Goal: Information Seeking & Learning: Learn about a topic

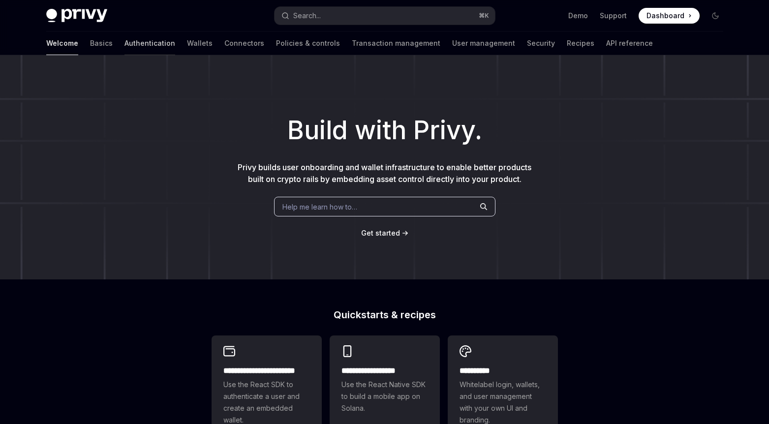
click at [124, 45] on link "Authentication" at bounding box center [149, 43] width 51 height 24
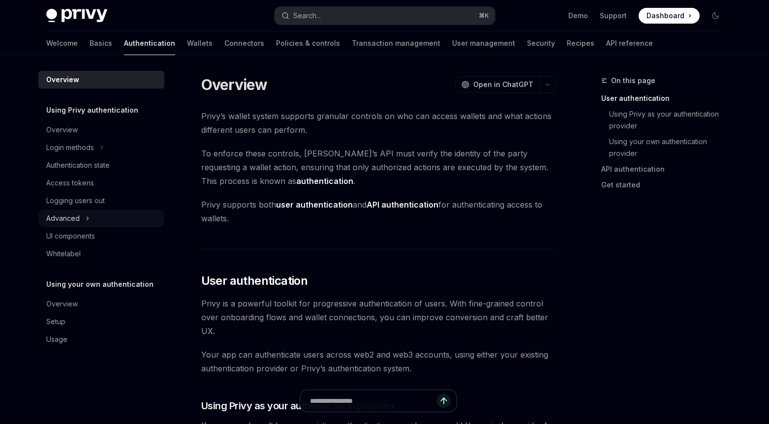
click at [94, 223] on button "Advanced" at bounding box center [101, 218] width 126 height 18
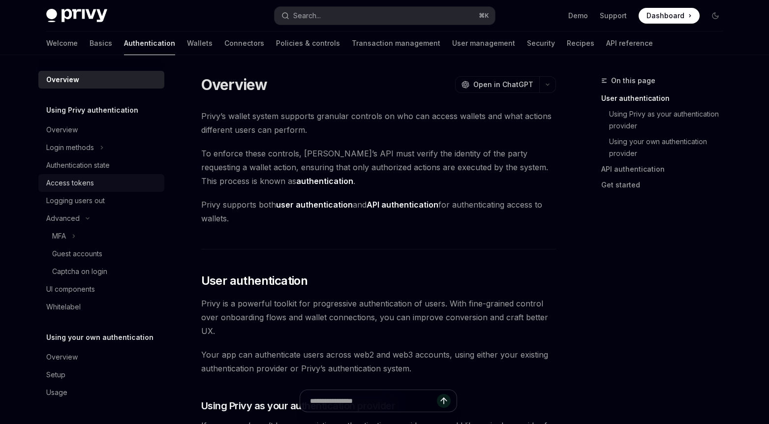
click at [89, 185] on div "Access tokens" at bounding box center [70, 183] width 48 height 12
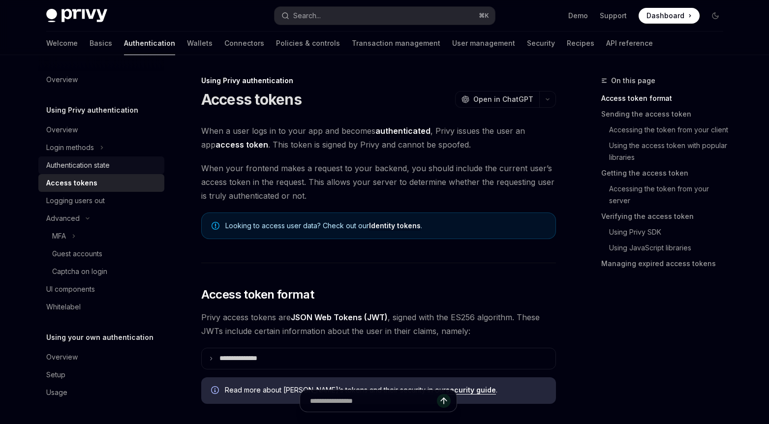
click at [88, 163] on div "Authentication state" at bounding box center [77, 165] width 63 height 12
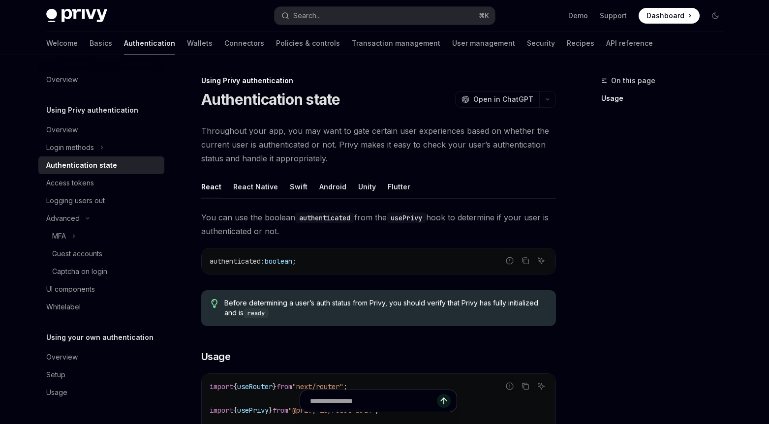
click at [250, 153] on span "Throughout your app, you may want to gate certain user experiences based on whe…" at bounding box center [378, 144] width 355 height 41
click at [81, 146] on div "Login methods" at bounding box center [70, 148] width 48 height 12
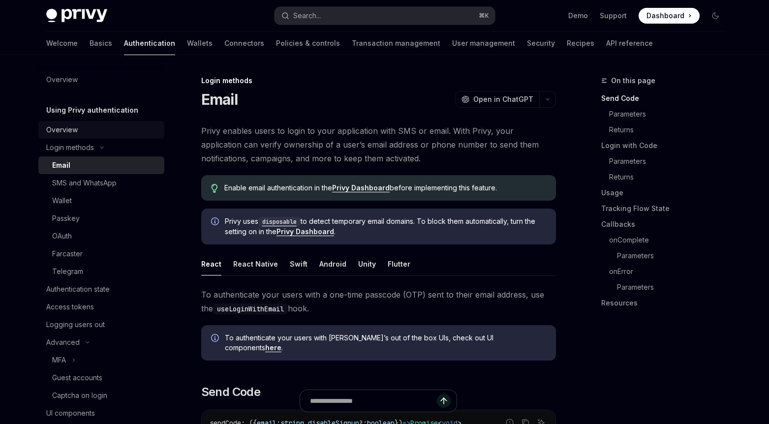
click at [79, 131] on div "Overview" at bounding box center [102, 130] width 112 height 12
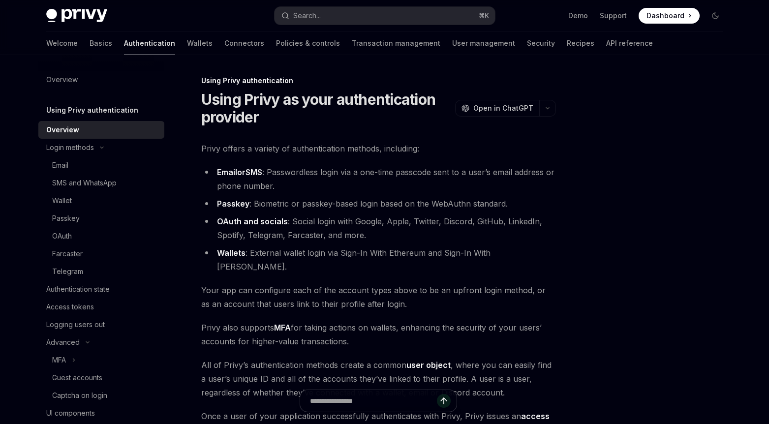
click at [270, 178] on li "Email or SMS : Passwordless login via a one-time passcode sent to a user’s emai…" at bounding box center [378, 179] width 355 height 28
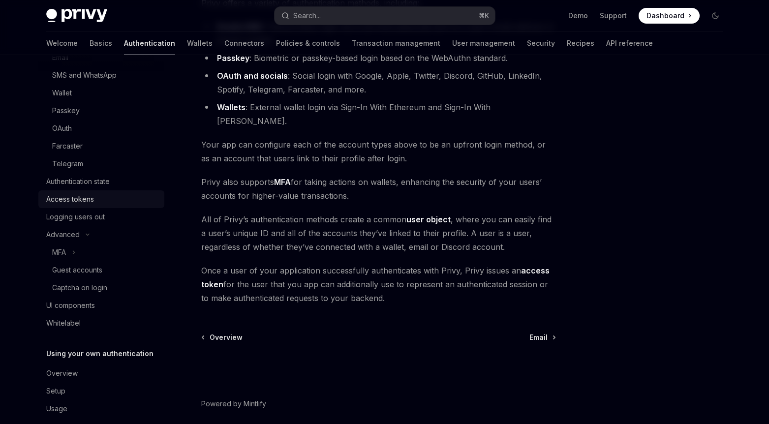
scroll to position [118, 0]
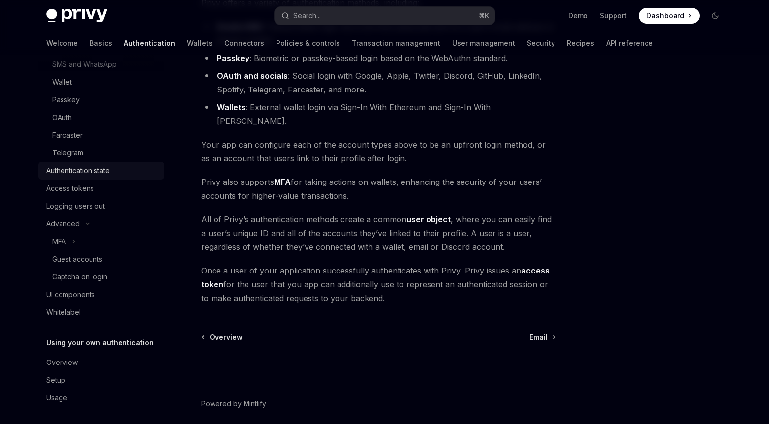
click at [89, 171] on div "Authentication state" at bounding box center [77, 171] width 63 height 12
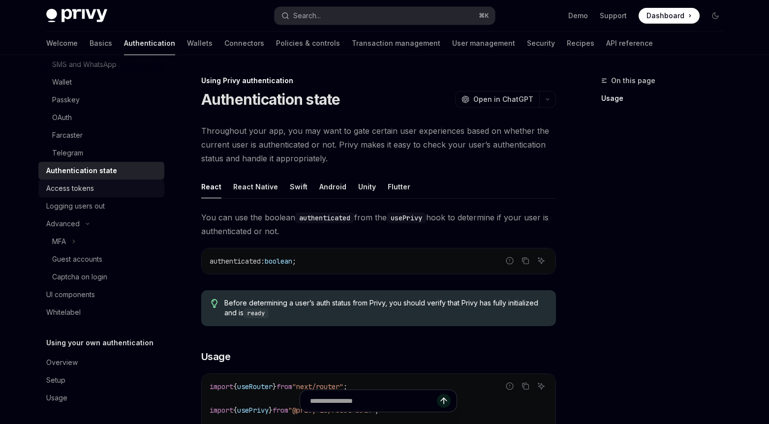
click at [87, 184] on div "Access tokens" at bounding box center [70, 188] width 48 height 12
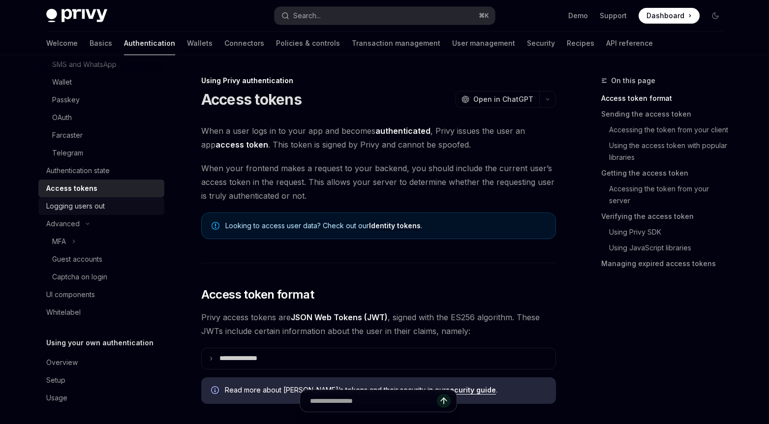
click at [82, 203] on div "Logging users out" at bounding box center [75, 206] width 59 height 12
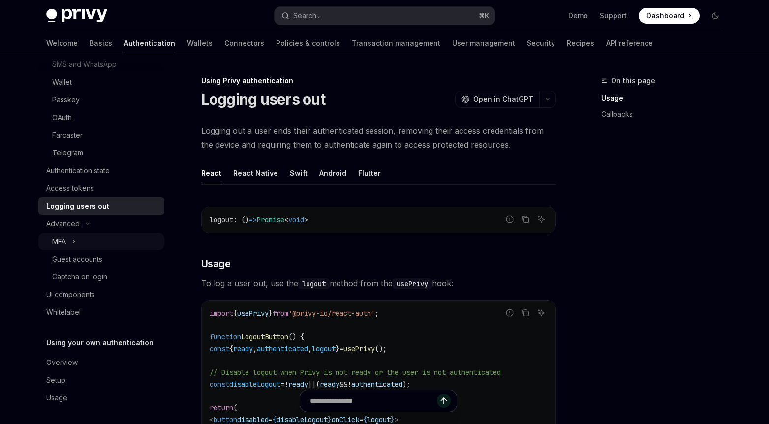
click at [77, 248] on button "MFA" at bounding box center [101, 242] width 126 height 18
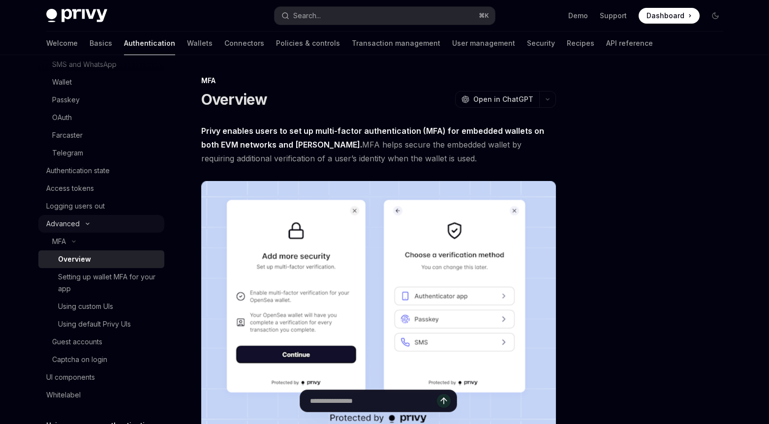
click at [82, 223] on icon "Toggle Advanced section" at bounding box center [88, 224] width 12 height 4
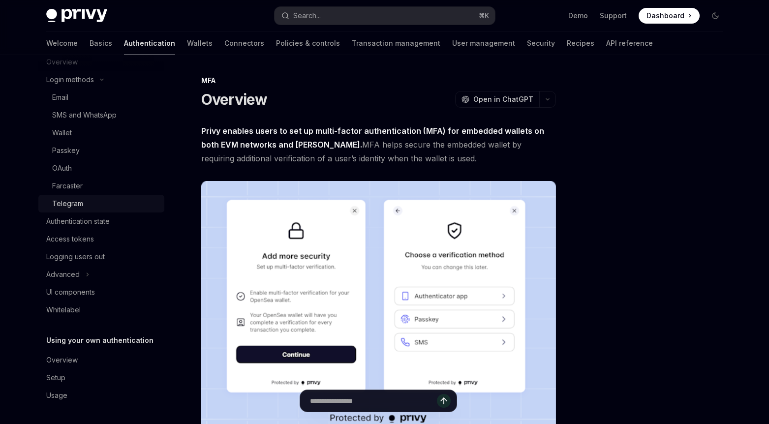
click at [82, 208] on div "Telegram" at bounding box center [105, 204] width 106 height 12
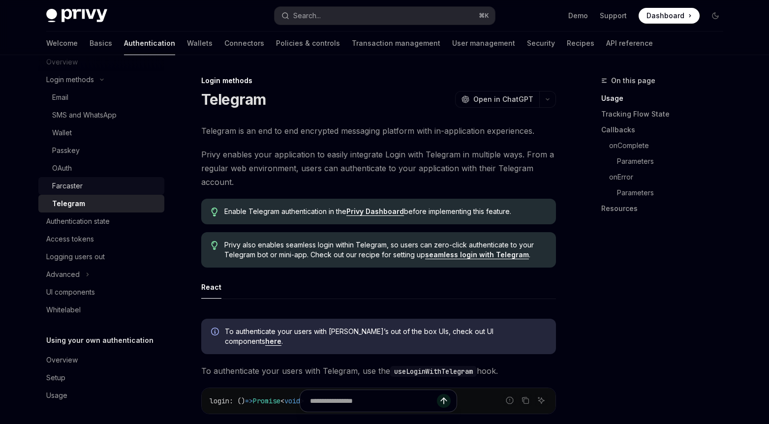
click at [79, 184] on div "Farcaster" at bounding box center [67, 186] width 30 height 12
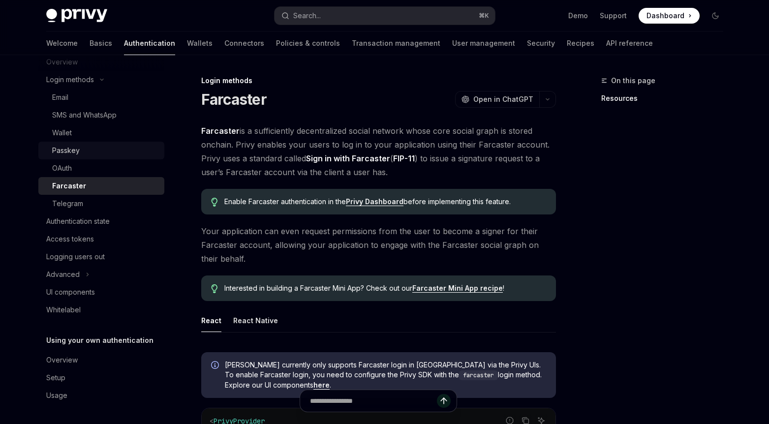
click at [75, 151] on div "Passkey" at bounding box center [66, 151] width 28 height 12
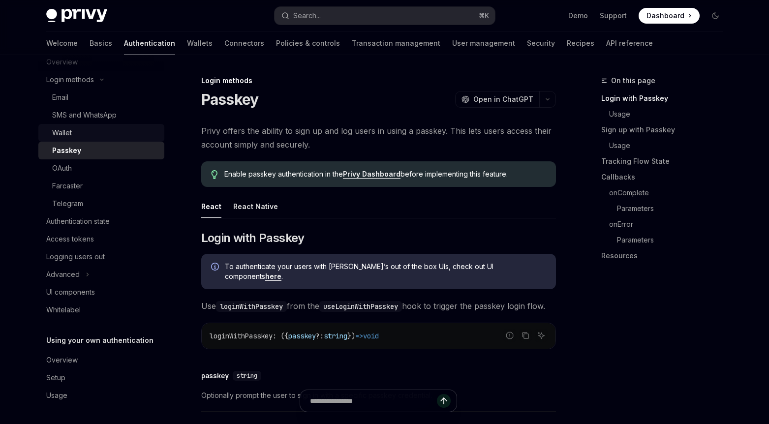
click at [72, 124] on link "Wallet" at bounding box center [101, 133] width 126 height 18
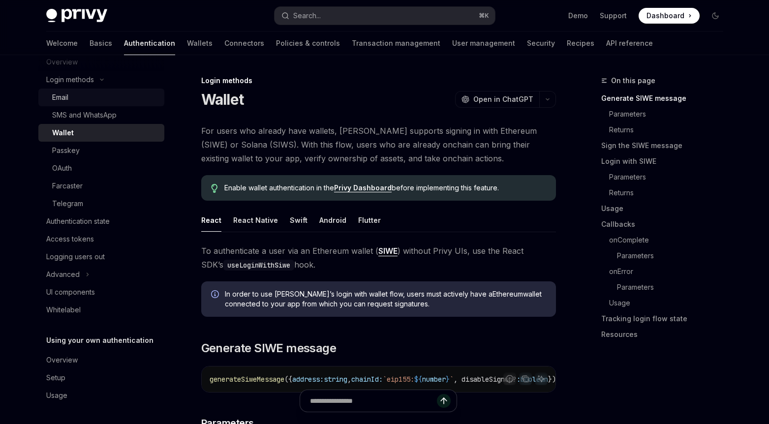
click at [74, 104] on link "Email" at bounding box center [101, 98] width 126 height 18
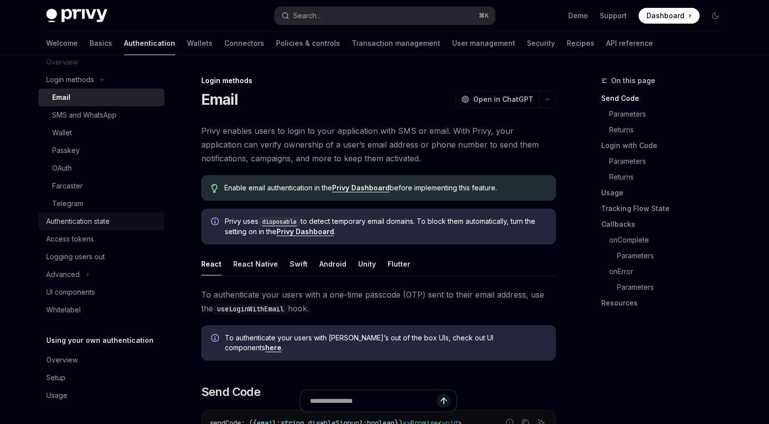
click at [78, 226] on div "Authentication state" at bounding box center [77, 221] width 63 height 12
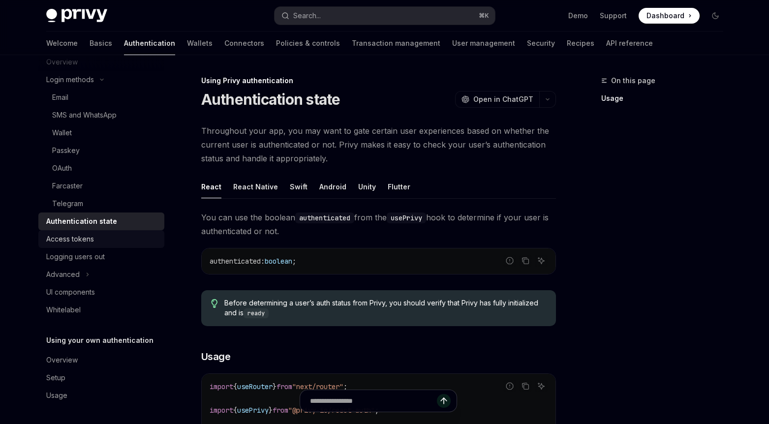
click at [78, 237] on div "Access tokens" at bounding box center [70, 239] width 48 height 12
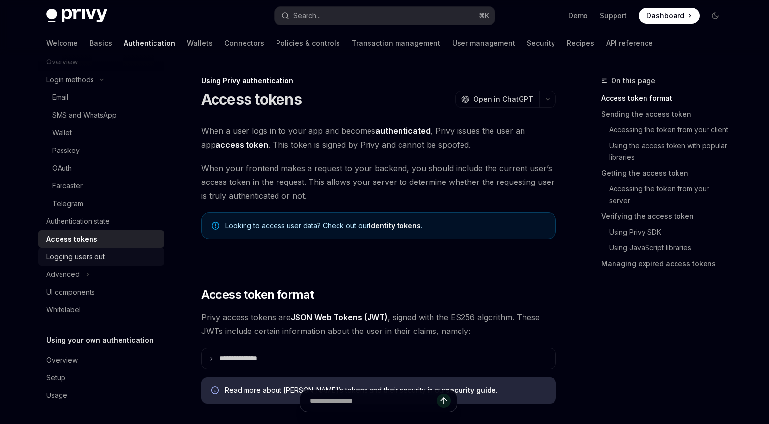
click at [80, 256] on div "Logging users out" at bounding box center [75, 257] width 59 height 12
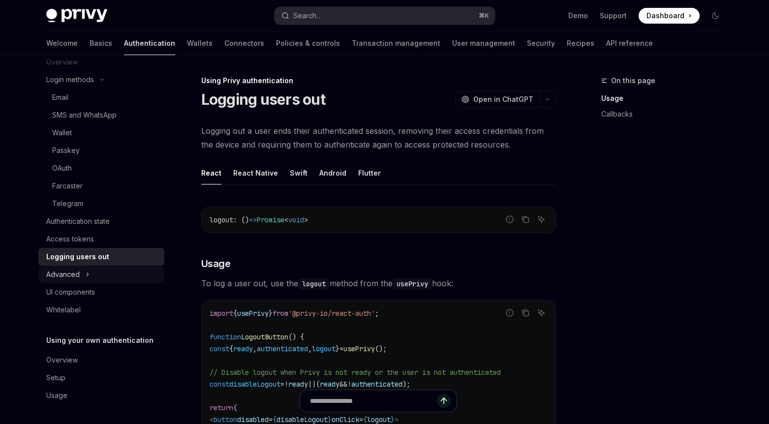
click at [83, 277] on button "Advanced" at bounding box center [101, 275] width 126 height 18
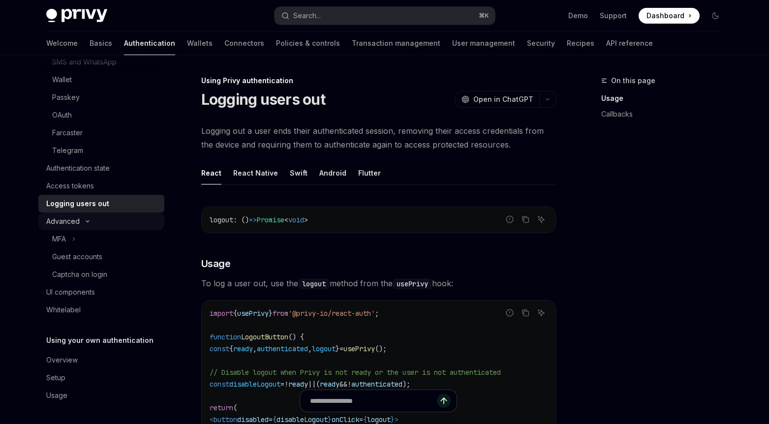
click at [86, 217] on button "Advanced" at bounding box center [101, 221] width 126 height 18
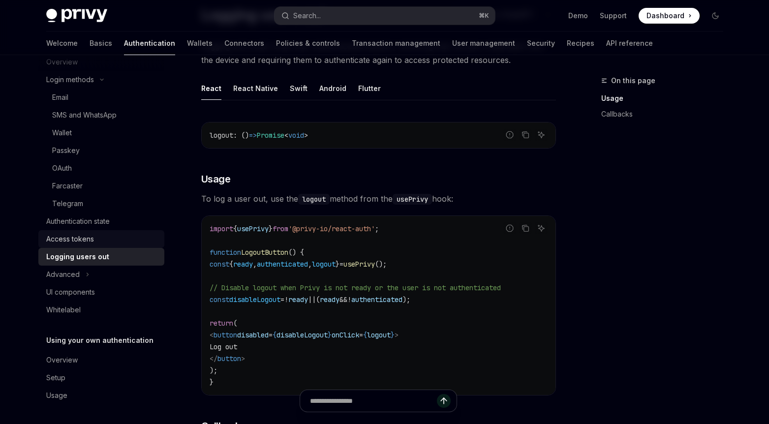
scroll to position [178, 0]
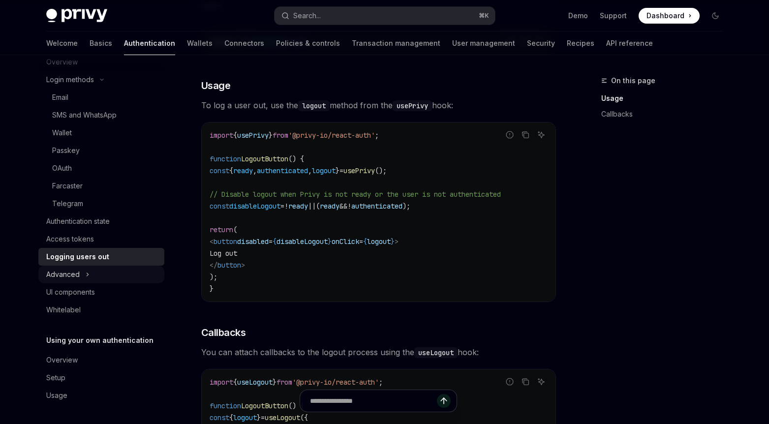
click at [75, 271] on div "Advanced" at bounding box center [62, 274] width 33 height 12
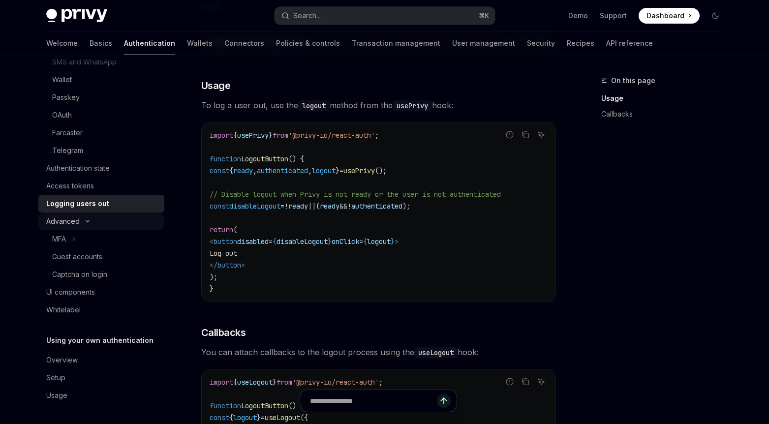
click at [80, 223] on button "Advanced" at bounding box center [101, 221] width 126 height 18
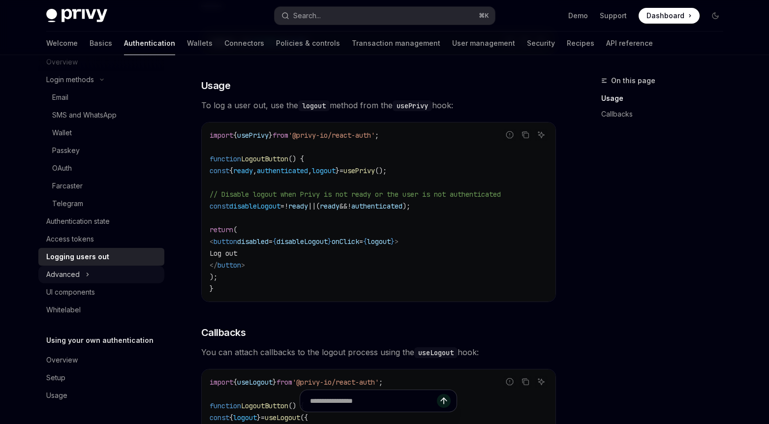
click at [75, 269] on div "Advanced" at bounding box center [62, 274] width 33 height 12
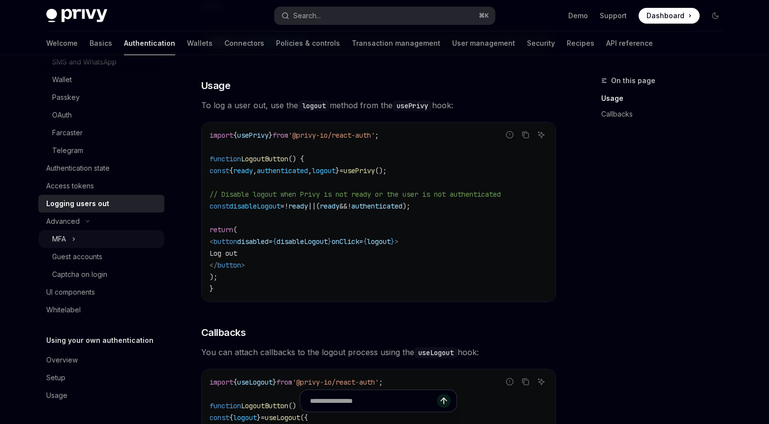
click at [75, 234] on icon "Toggle MFA section" at bounding box center [74, 239] width 4 height 12
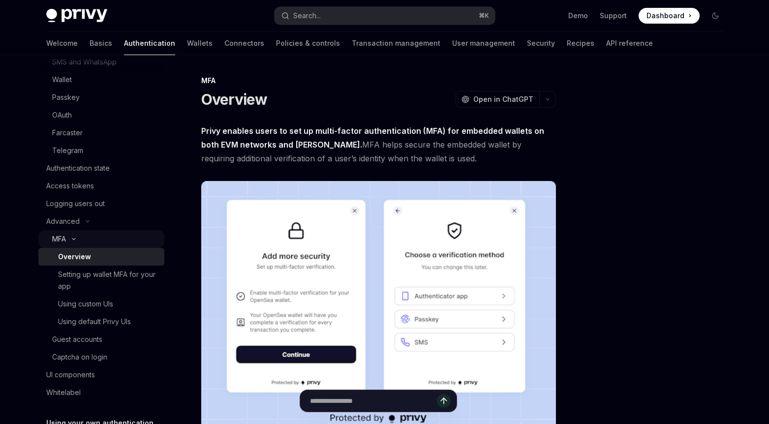
click at [74, 237] on icon "Toggle MFA section" at bounding box center [74, 239] width 12 height 4
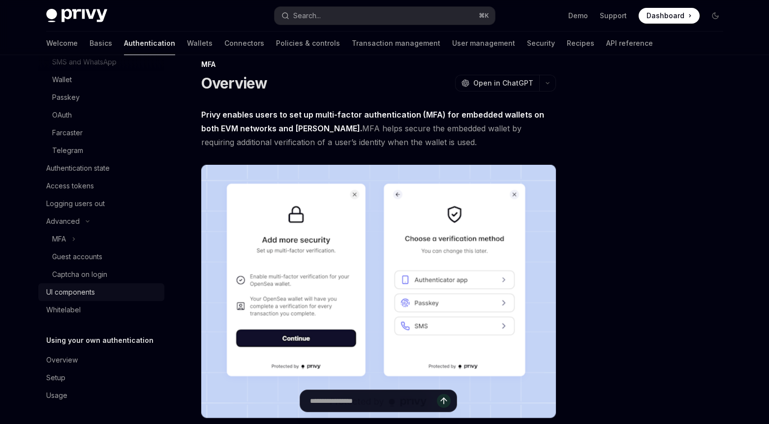
scroll to position [17, 0]
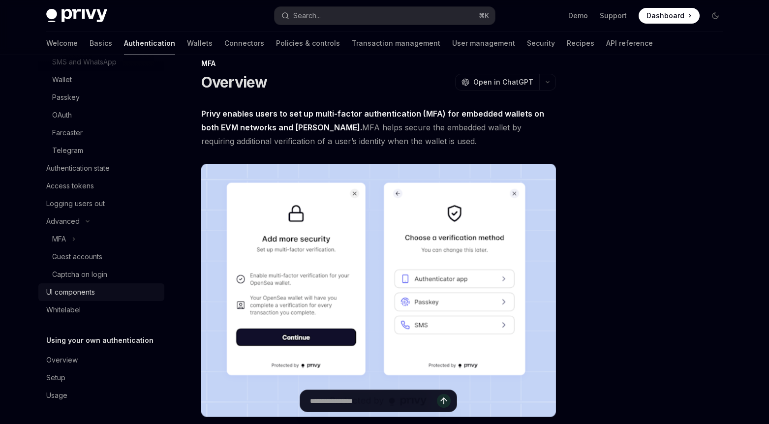
click at [79, 288] on div "UI components" at bounding box center [70, 292] width 49 height 12
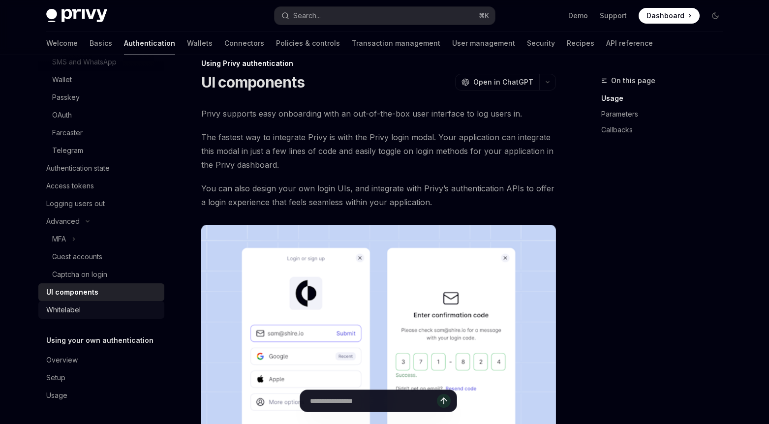
click at [75, 312] on div "Whitelabel" at bounding box center [63, 310] width 34 height 12
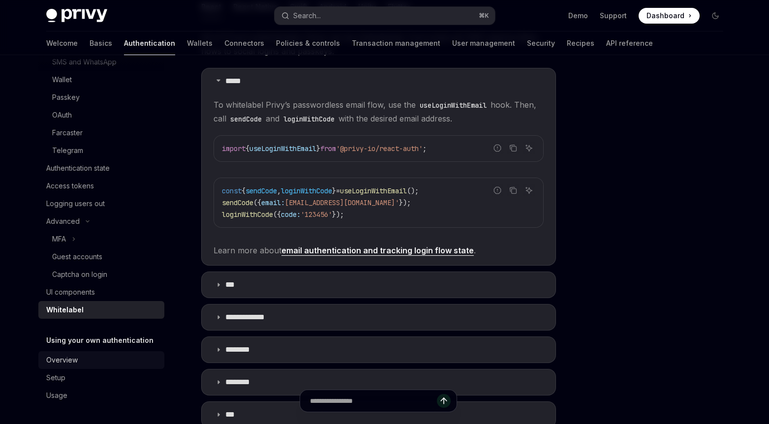
scroll to position [198, 0]
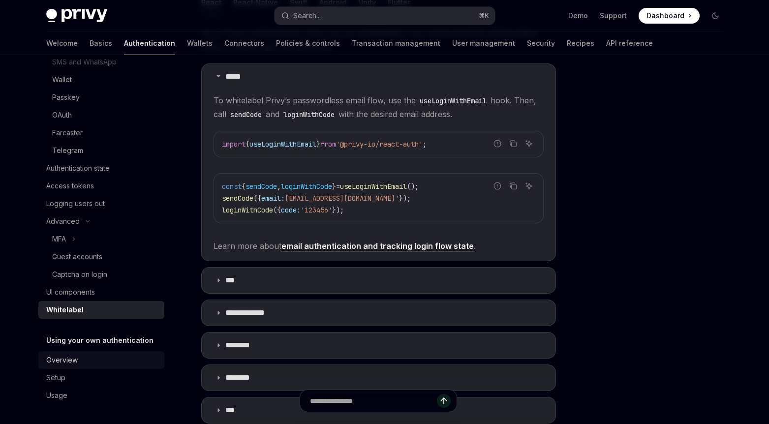
click at [74, 362] on div "Overview" at bounding box center [61, 360] width 31 height 12
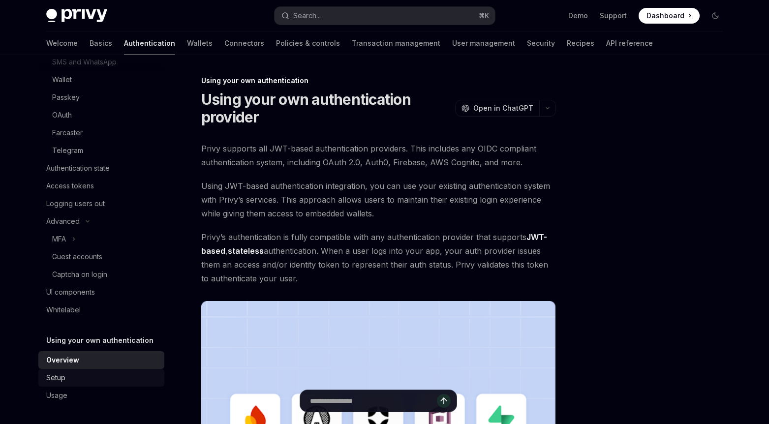
click at [73, 374] on div "Setup" at bounding box center [102, 378] width 112 height 12
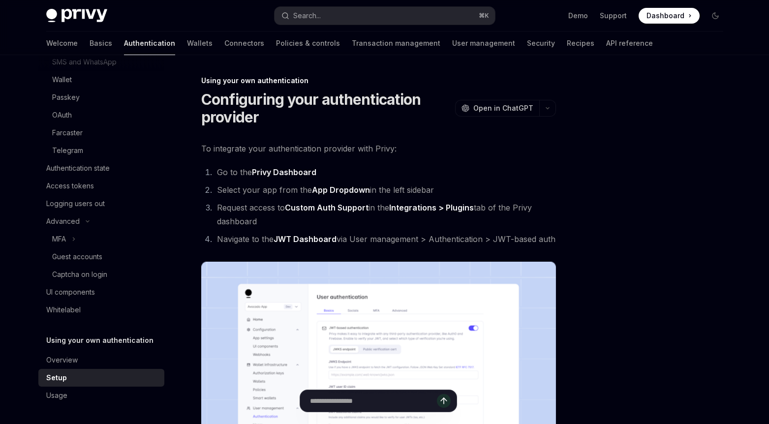
click at [297, 176] on strong "Privy Dashboard" at bounding box center [284, 172] width 64 height 10
click at [276, 41] on link "Policies & controls" at bounding box center [308, 43] width 64 height 24
type textarea "*"
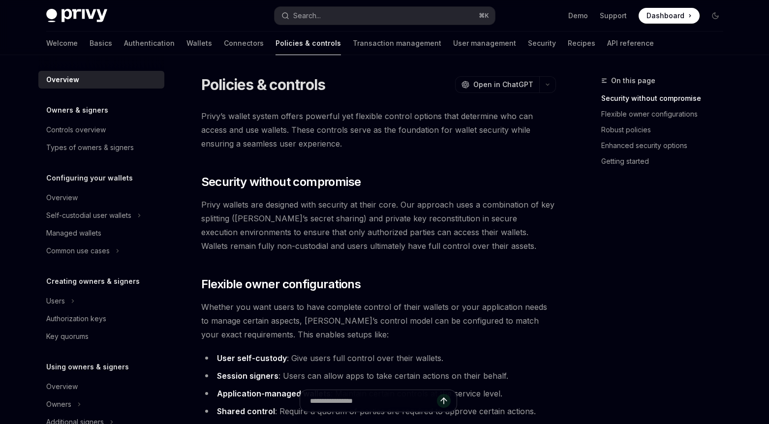
click at [348, 148] on span "Privy’s wallet system offers powerful yet flexible control options that determi…" at bounding box center [378, 129] width 355 height 41
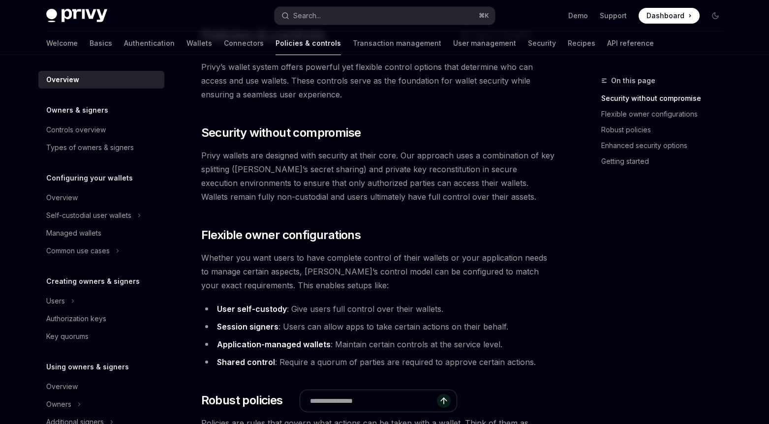
scroll to position [54, 0]
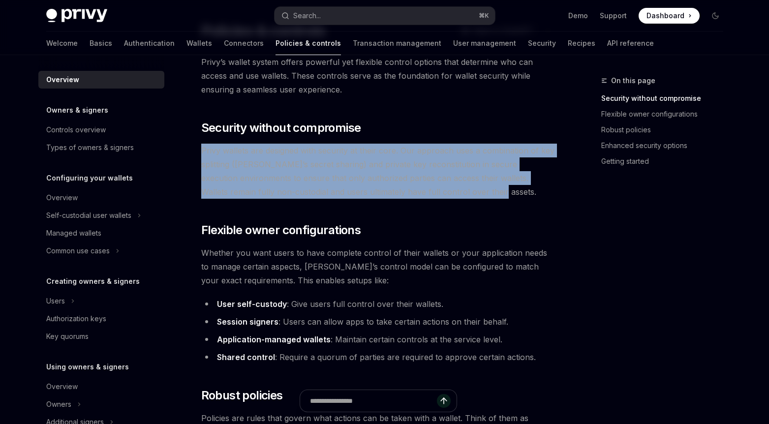
drag, startPoint x: 202, startPoint y: 150, endPoint x: 474, endPoint y: 196, distance: 276.2
click at [474, 196] on span "Privy wallets are designed with security at their core. Our approach uses a com…" at bounding box center [378, 171] width 355 height 55
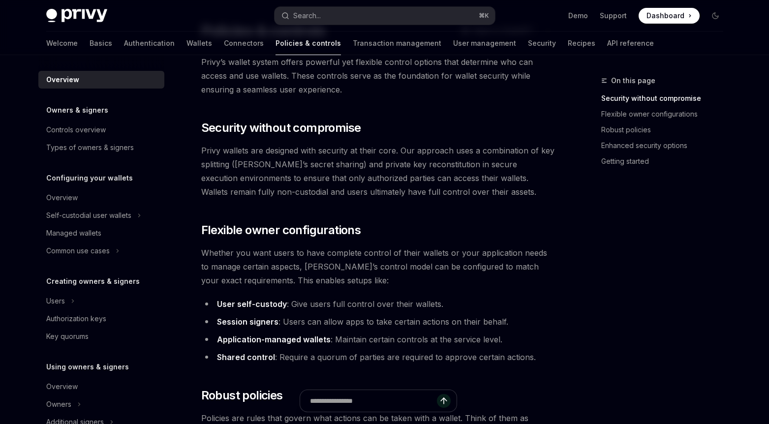
click at [397, 266] on span "Whether you want users to have complete control of their wallets or your applic…" at bounding box center [378, 266] width 355 height 41
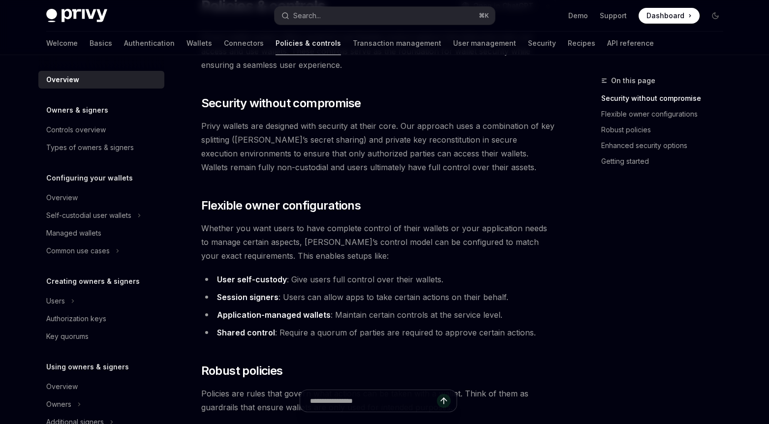
scroll to position [128, 0]
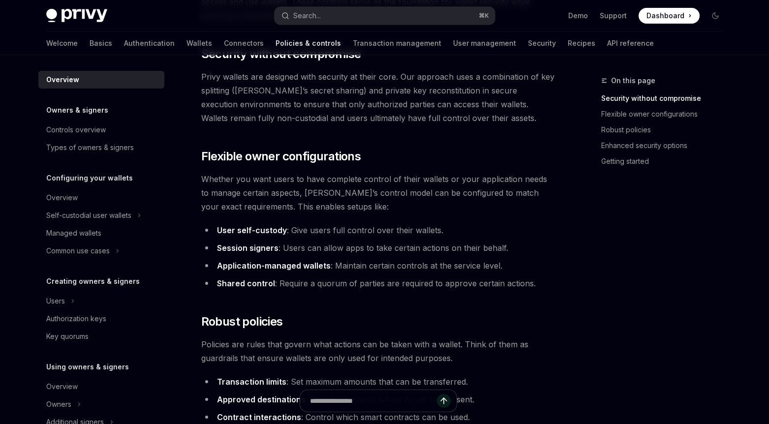
click at [363, 200] on span "Whether you want users to have complete control of their wallets or your applic…" at bounding box center [378, 192] width 355 height 41
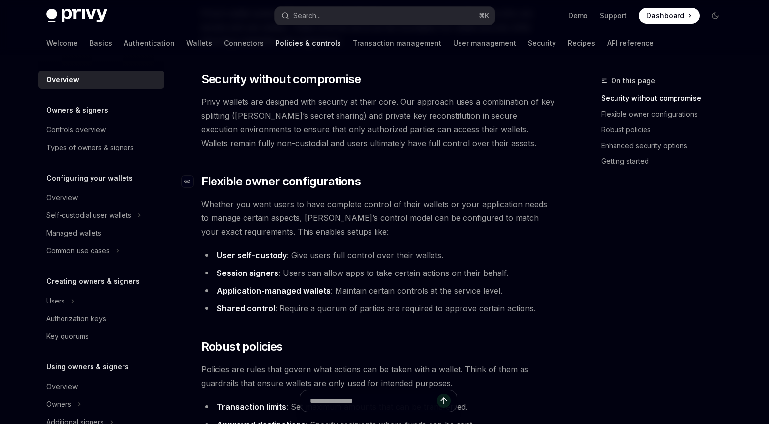
scroll to position [89, 0]
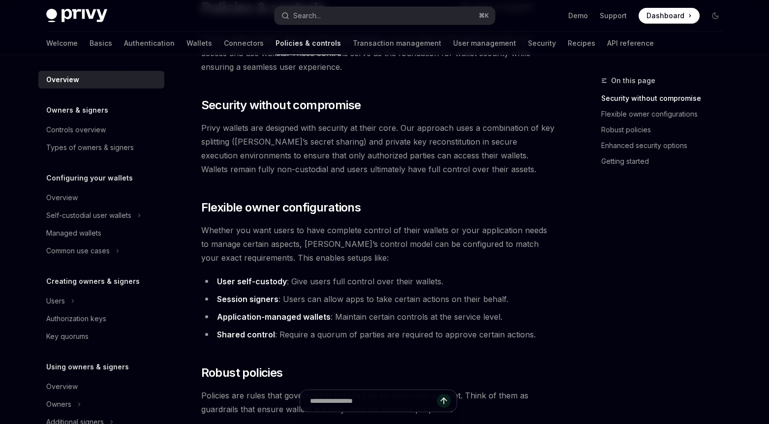
scroll to position [76, 0]
drag, startPoint x: 232, startPoint y: 141, endPoint x: 325, endPoint y: 143, distance: 92.5
click at [325, 143] on span "Privy wallets are designed with security at their core. Our approach uses a com…" at bounding box center [378, 148] width 355 height 55
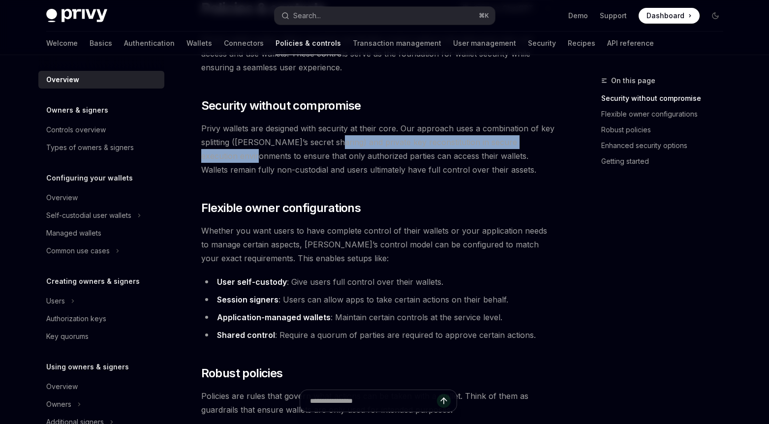
drag, startPoint x: 327, startPoint y: 142, endPoint x: 252, endPoint y: 154, distance: 75.7
click at [252, 154] on span "Privy wallets are designed with security at their core. Our approach uses a com…" at bounding box center [378, 148] width 355 height 55
drag, startPoint x: 252, startPoint y: 155, endPoint x: 341, endPoint y: 140, distance: 89.8
click at [341, 140] on span "Privy wallets are designed with security at their core. Our approach uses a com…" at bounding box center [378, 148] width 355 height 55
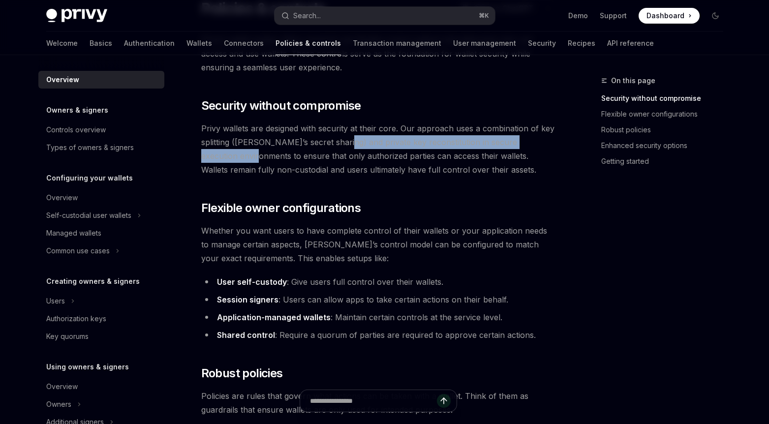
click at [341, 140] on span "Privy wallets are designed with security at their core. Our approach uses a com…" at bounding box center [378, 148] width 355 height 55
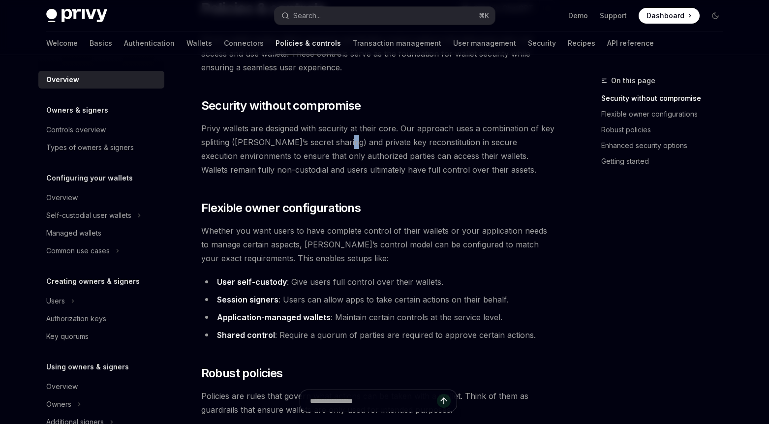
click at [340, 142] on span "Privy wallets are designed with security at their core. Our approach uses a com…" at bounding box center [378, 148] width 355 height 55
click at [324, 142] on span "Privy wallets are designed with security at their core. Our approach uses a com…" at bounding box center [378, 148] width 355 height 55
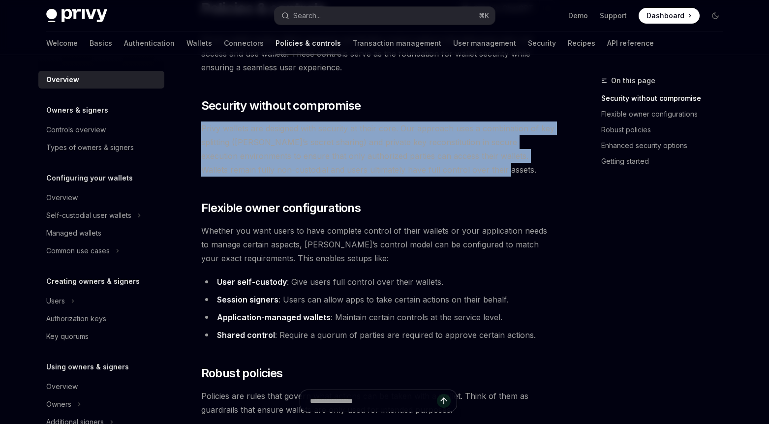
drag, startPoint x: 202, startPoint y: 127, endPoint x: 490, endPoint y: 175, distance: 292.1
click at [490, 175] on span "Privy wallets are designed with security at their core. Our approach uses a com…" at bounding box center [378, 148] width 355 height 55
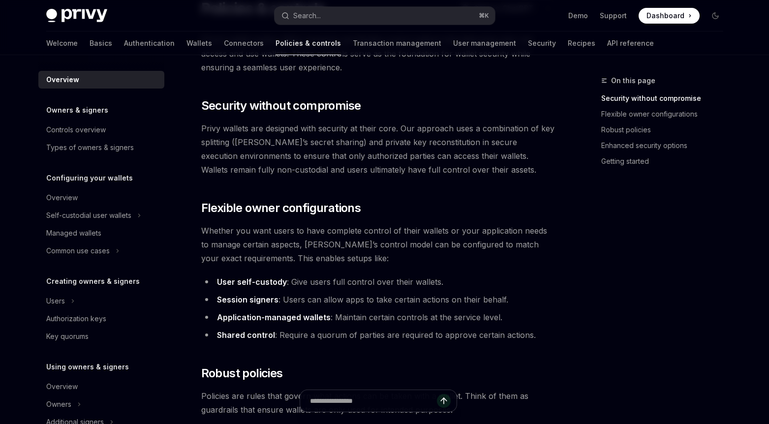
click at [481, 172] on span "Privy wallets are designed with security at their core. Our approach uses a com…" at bounding box center [378, 148] width 355 height 55
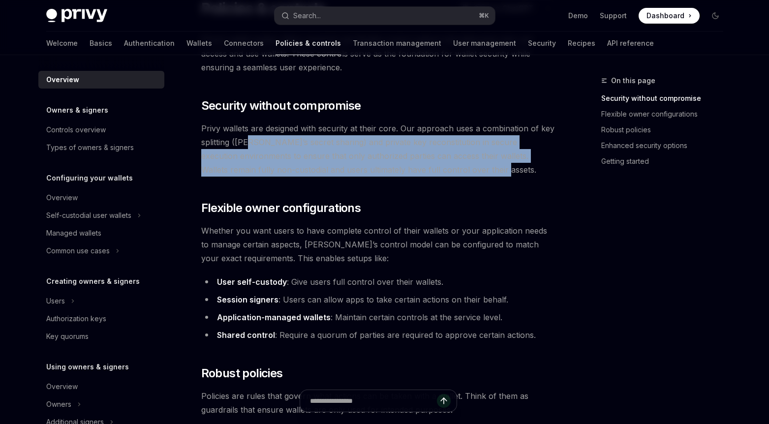
drag, startPoint x: 481, startPoint y: 169, endPoint x: 246, endPoint y: 144, distance: 236.4
click at [246, 144] on span "Privy wallets are designed with security at their core. Our approach uses a com…" at bounding box center [378, 148] width 355 height 55
drag, startPoint x: 246, startPoint y: 143, endPoint x: 208, endPoint y: 128, distance: 40.8
click at [245, 143] on span "Privy wallets are designed with security at their core. Our approach uses a com…" at bounding box center [378, 148] width 355 height 55
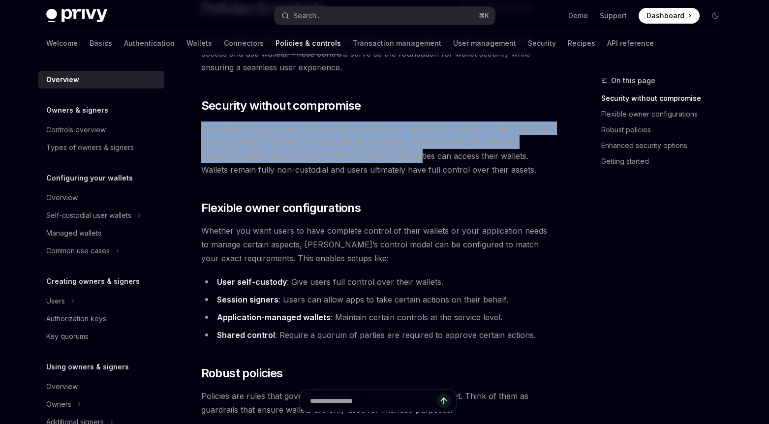
drag, startPoint x: 203, startPoint y: 128, endPoint x: 406, endPoint y: 151, distance: 204.4
click at [406, 151] on span "Privy wallets are designed with security at their core. Our approach uses a com…" at bounding box center [378, 148] width 355 height 55
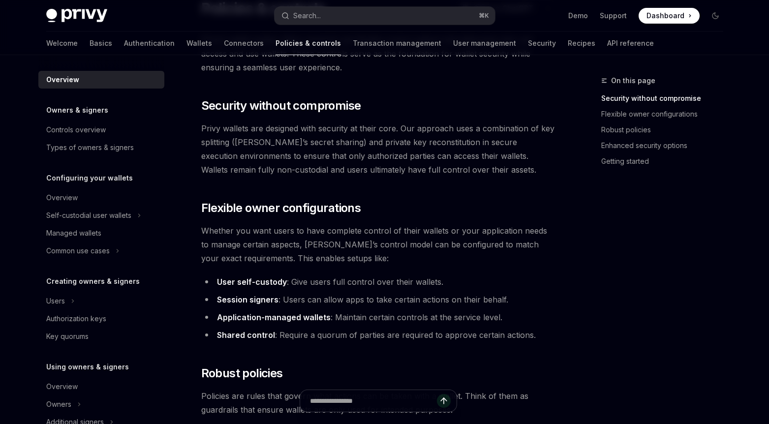
click at [407, 152] on span "Privy wallets are designed with security at their core. Our approach uses a com…" at bounding box center [378, 148] width 355 height 55
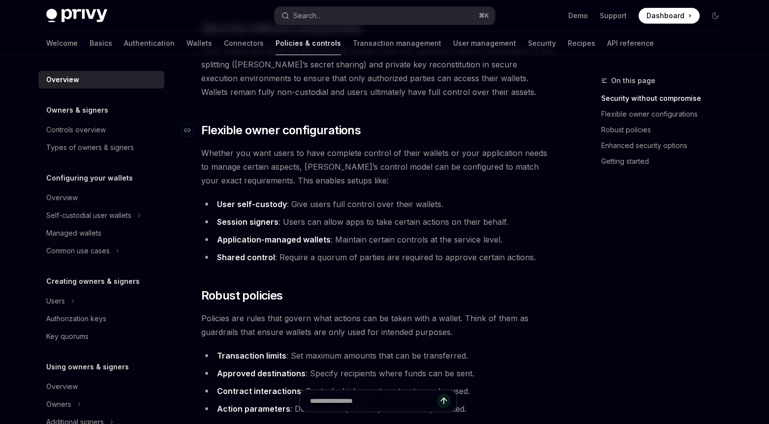
click at [339, 134] on span "Flexible owner configurations" at bounding box center [281, 130] width 160 height 16
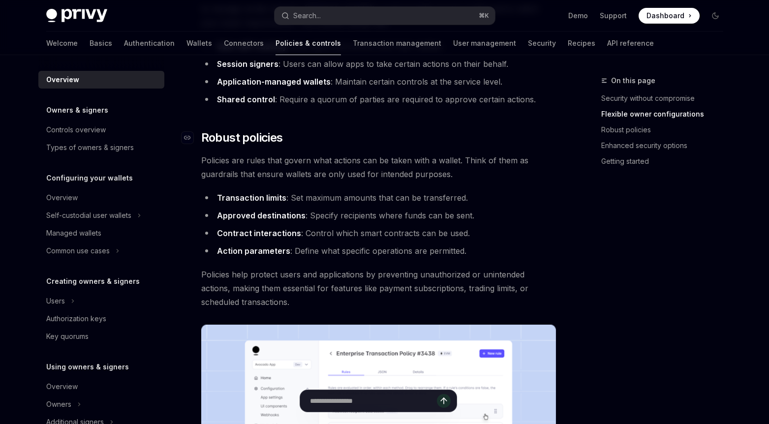
click at [282, 135] on span "Robust policies" at bounding box center [242, 138] width 82 height 16
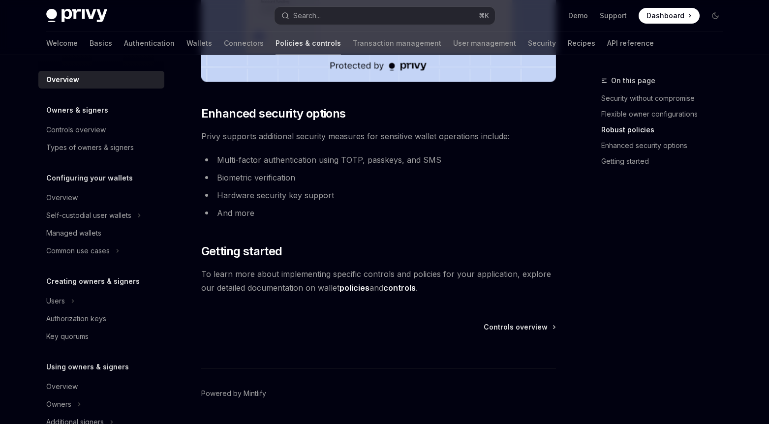
scroll to position [837, 0]
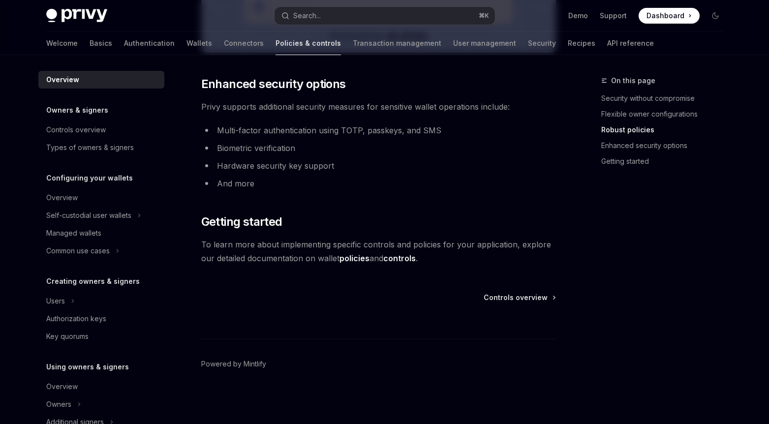
drag, startPoint x: 311, startPoint y: 206, endPoint x: 302, endPoint y: 210, distance: 9.9
